Goal: Task Accomplishment & Management: Use online tool/utility

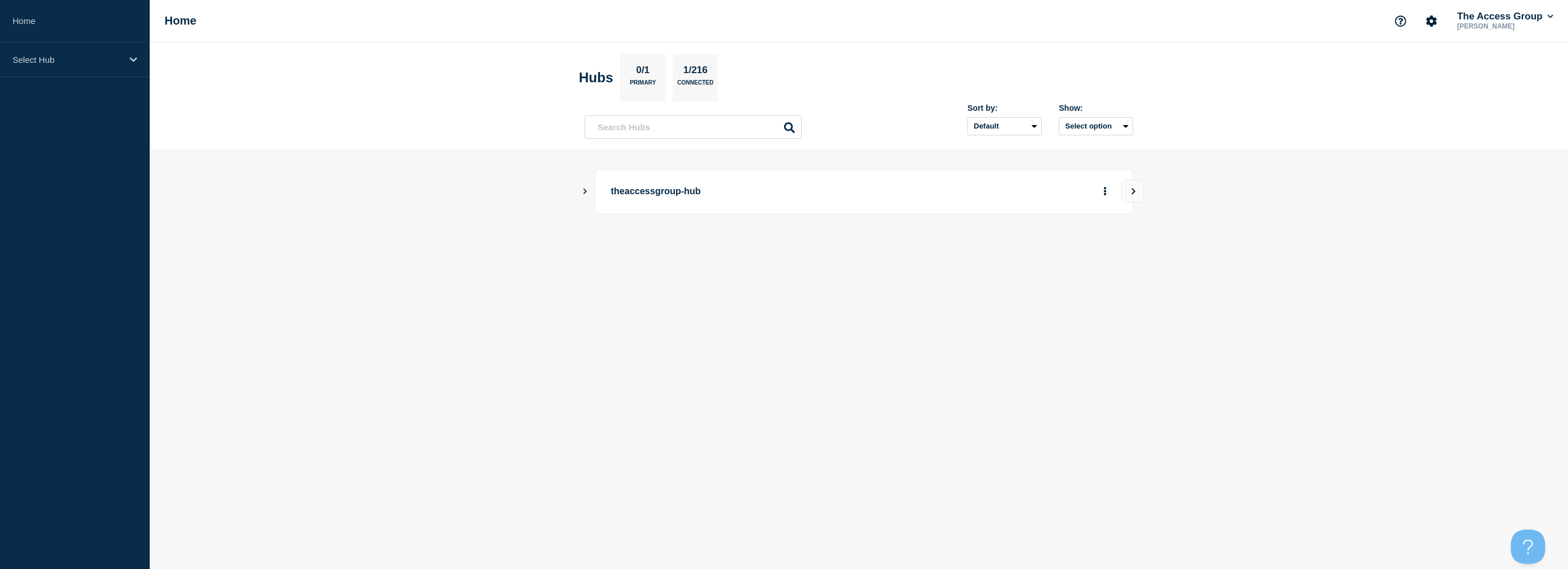
click at [583, 193] on icon "Show Connected Hubs" at bounding box center [585, 191] width 8 height 6
click at [1002, 247] on button "Create incident" at bounding box center [995, 249] width 69 height 23
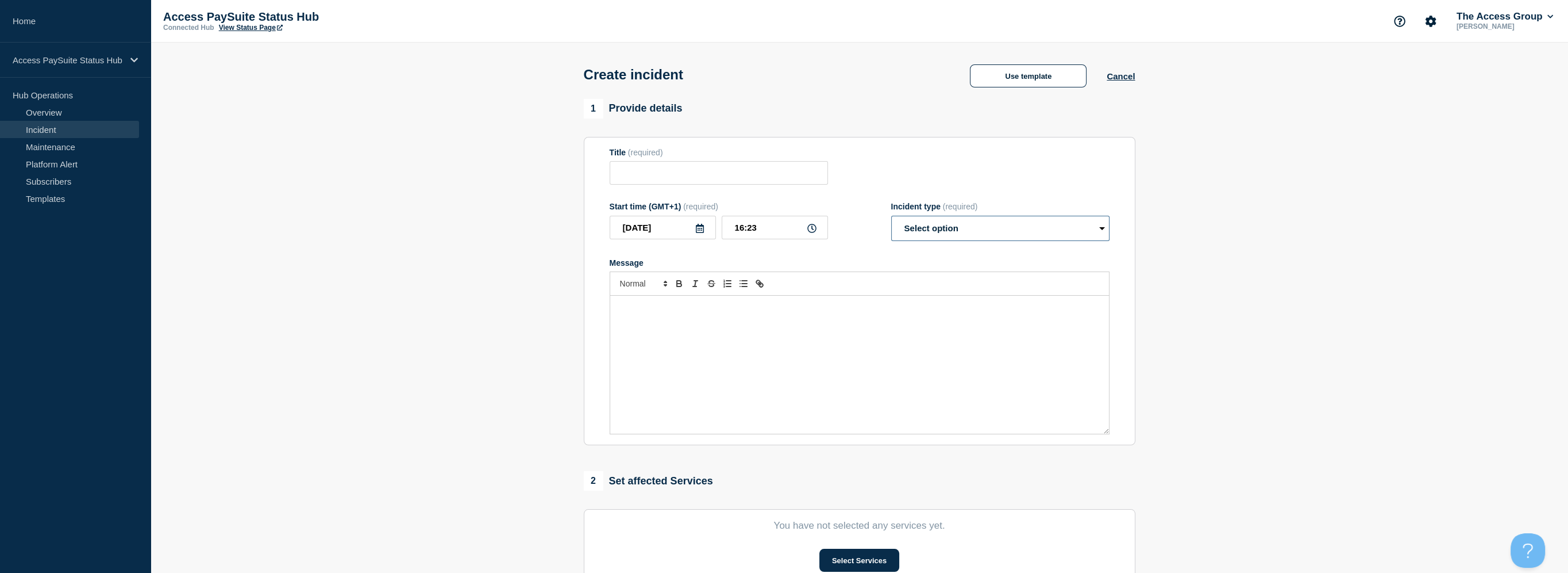
click at [1101, 235] on select "Select option Investigating Identified Monitoring" at bounding box center [1000, 228] width 218 height 25
click at [1232, 169] on section "1 Provide details Title (required) Start time (GMT+1) (required) [DATE] 16:23 I…" at bounding box center [860, 428] width 1418 height 659
